Goal: Find contact information: Find contact information

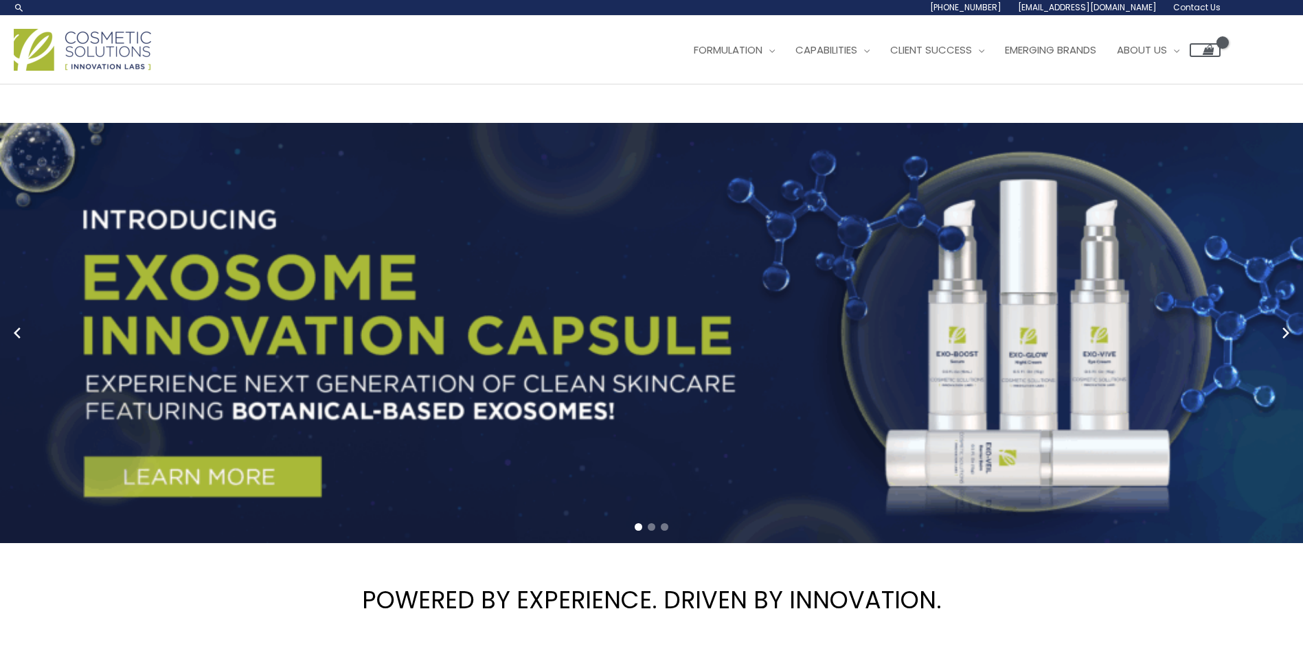
click at [1189, 5] on span "Contact Us" at bounding box center [1197, 7] width 47 height 12
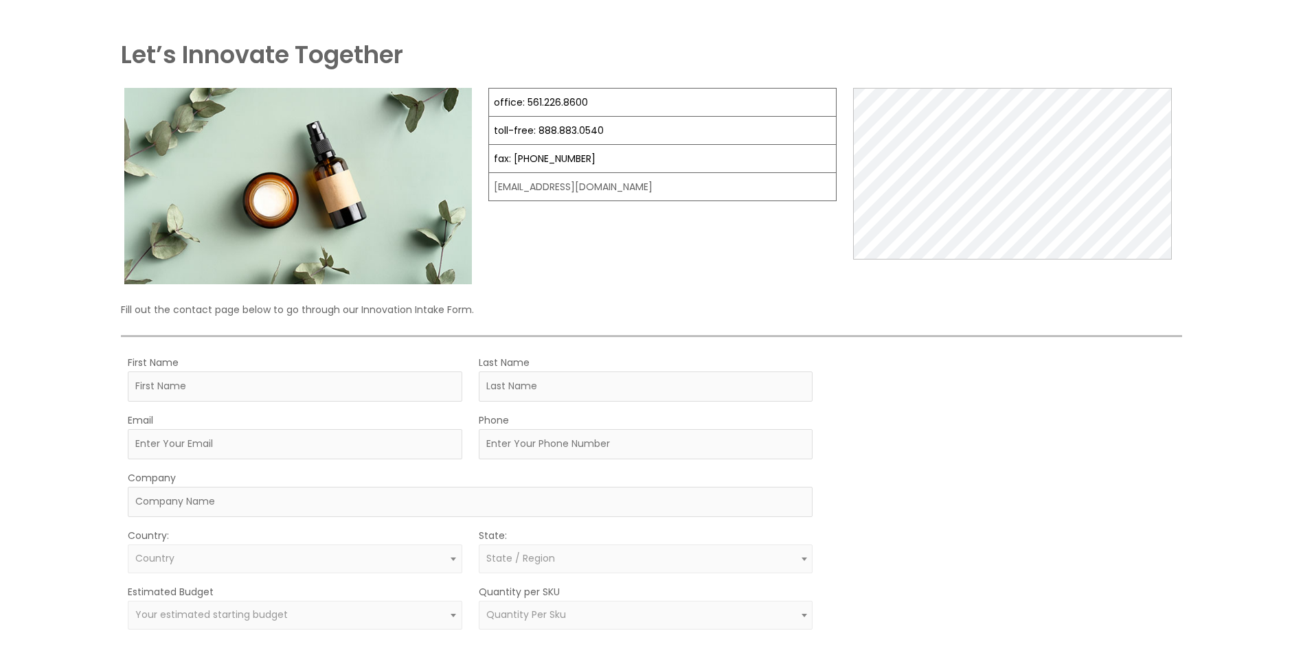
scroll to position [71, 0]
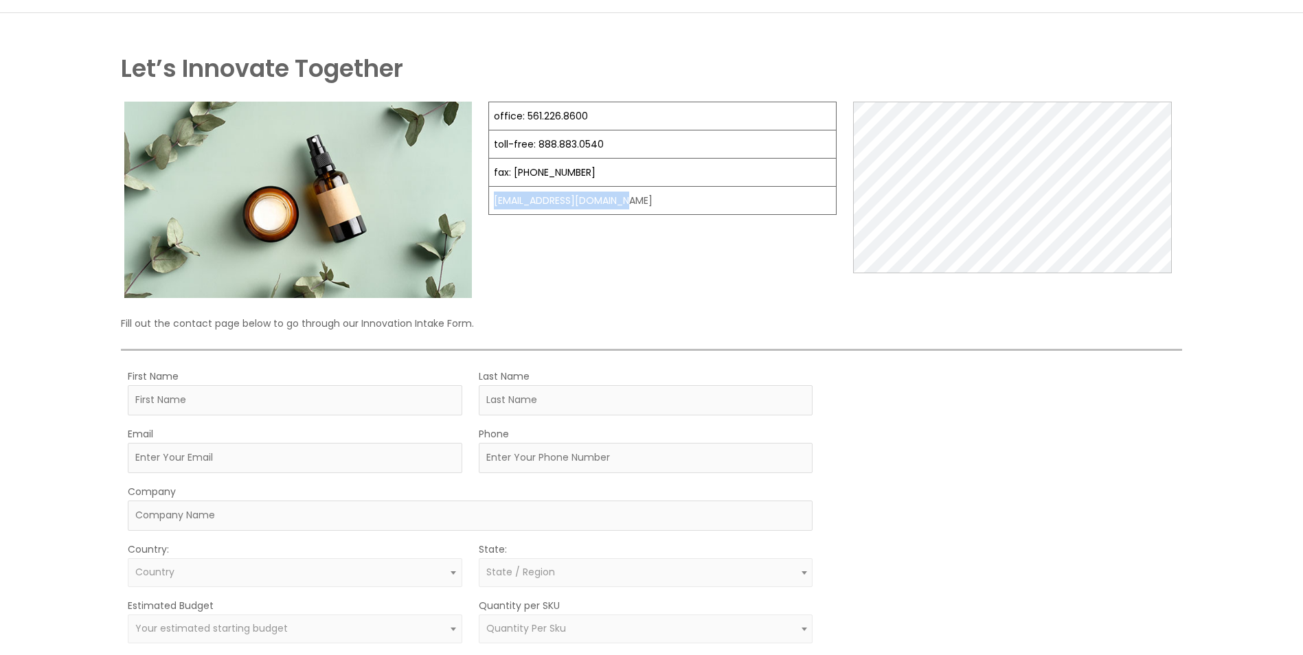
drag, startPoint x: 620, startPoint y: 199, endPoint x: 491, endPoint y: 201, distance: 129.2
click at [491, 201] on td "[EMAIL_ADDRESS][DOMAIN_NAME]" at bounding box center [663, 201] width 348 height 28
copy td "[EMAIL_ADDRESS][DOMAIN_NAME]"
